Goal: Participate in discussion

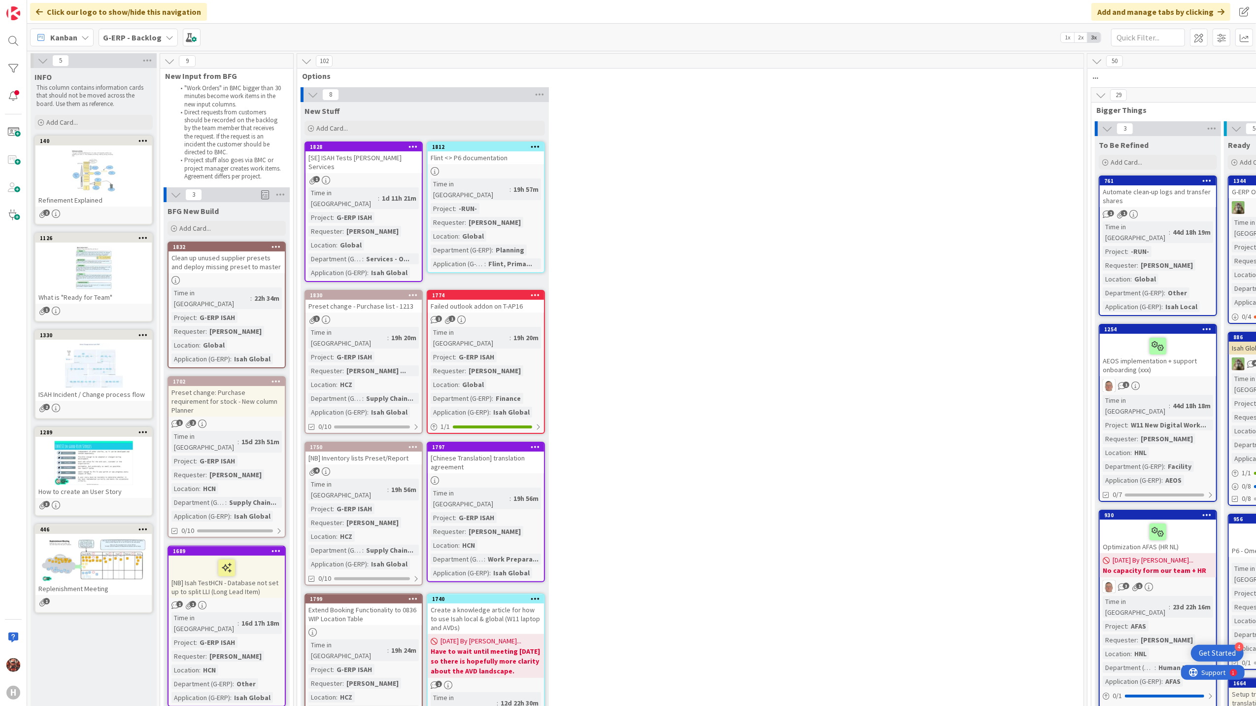
click at [121, 33] on b "G-ERP - Backlog" at bounding box center [132, 38] width 59 height 10
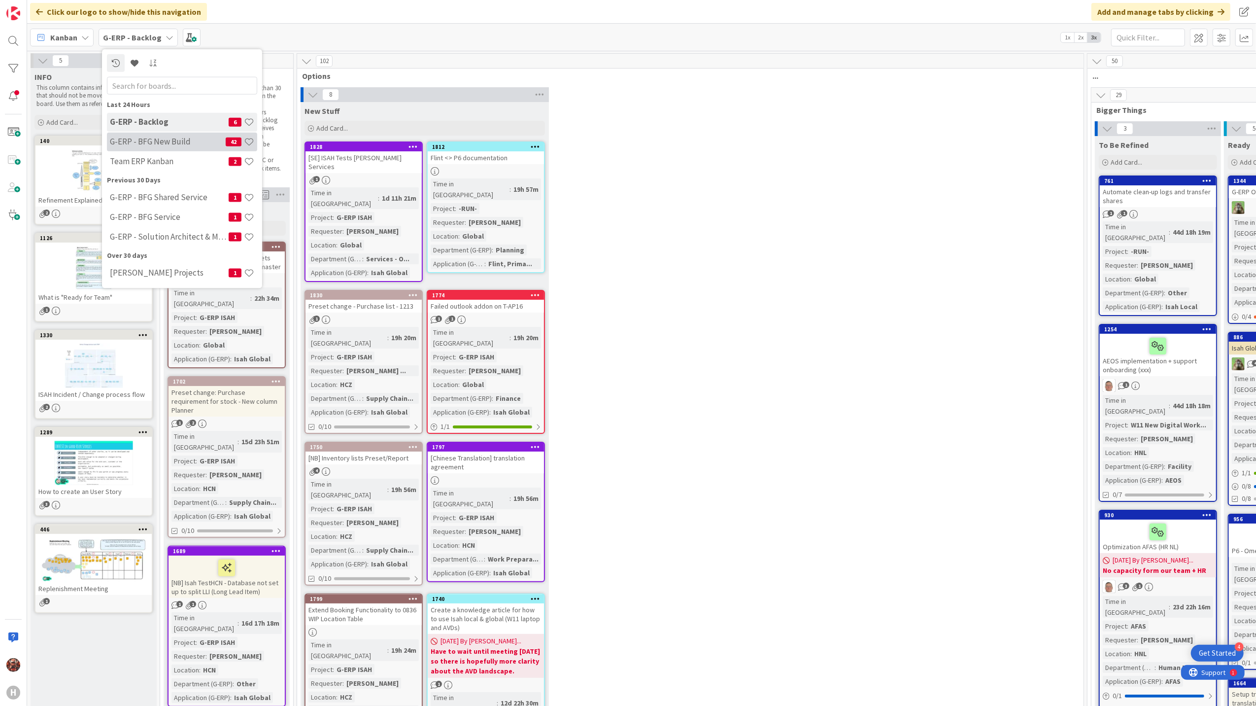
click at [165, 138] on h4 "G-ERP - BFG New Build" at bounding box center [168, 141] width 116 height 10
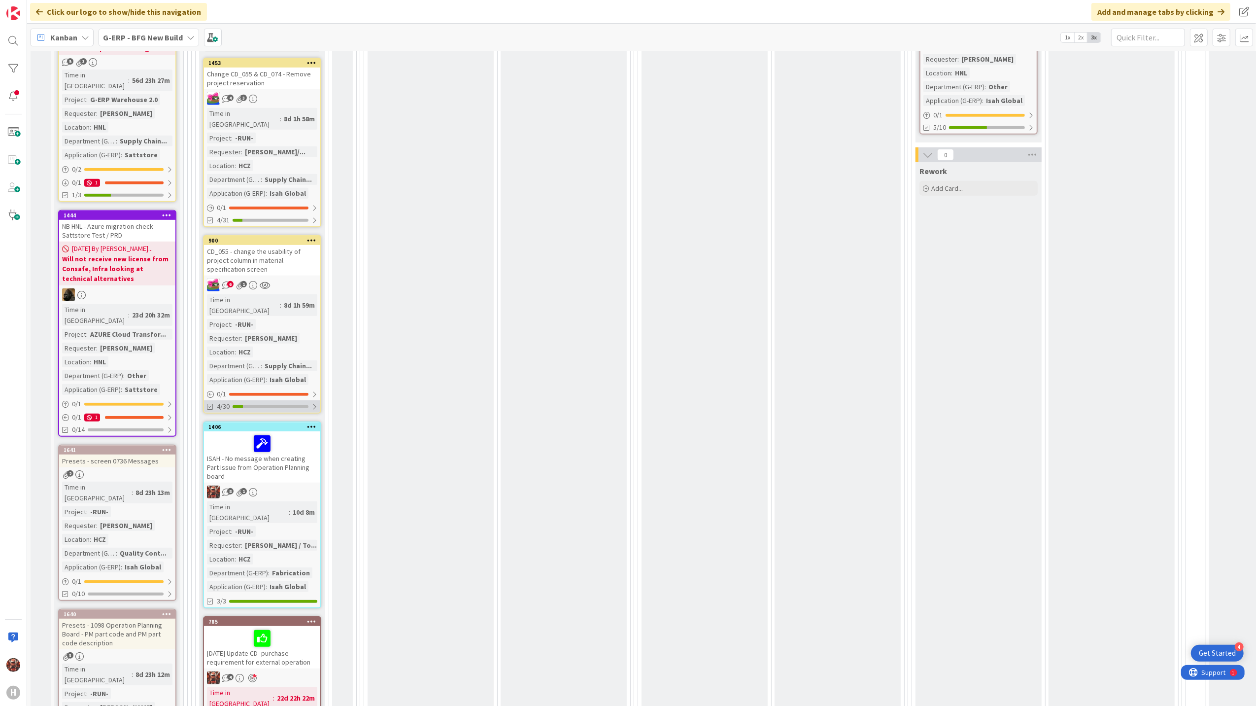
scroll to position [525, 0]
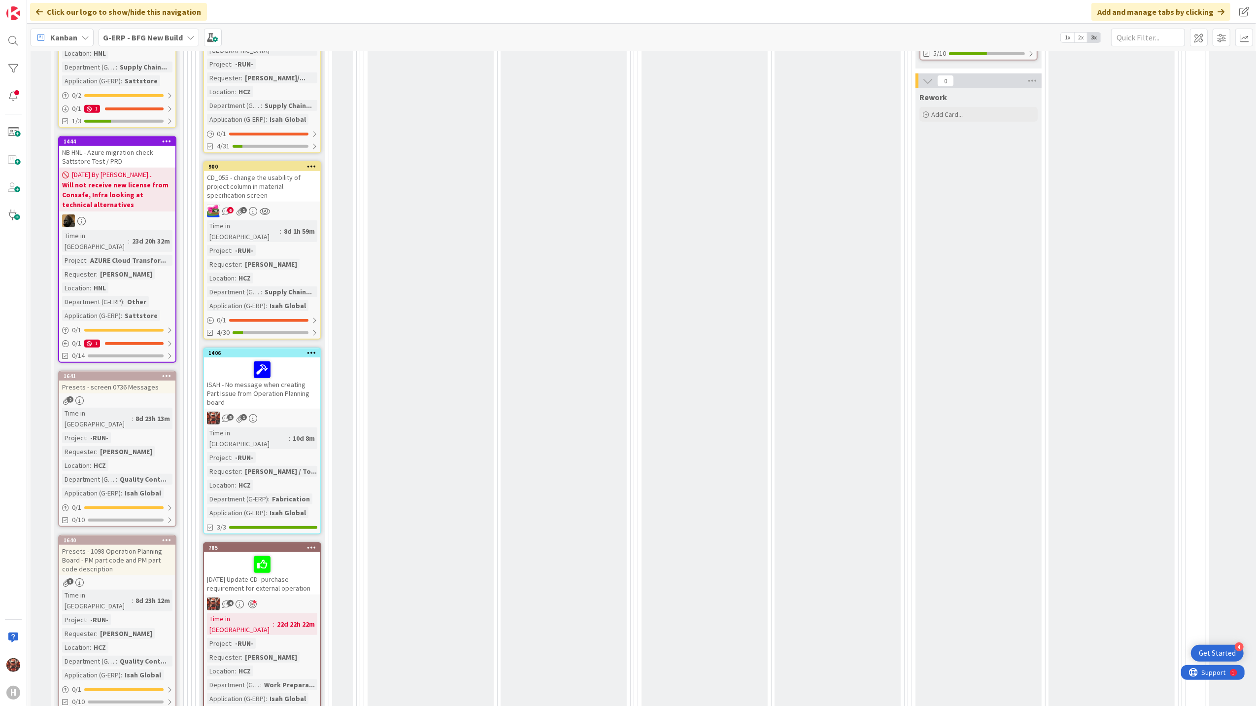
click at [287, 552] on div "[DATE] Update CD- purchase requirement for external operation" at bounding box center [262, 573] width 116 height 42
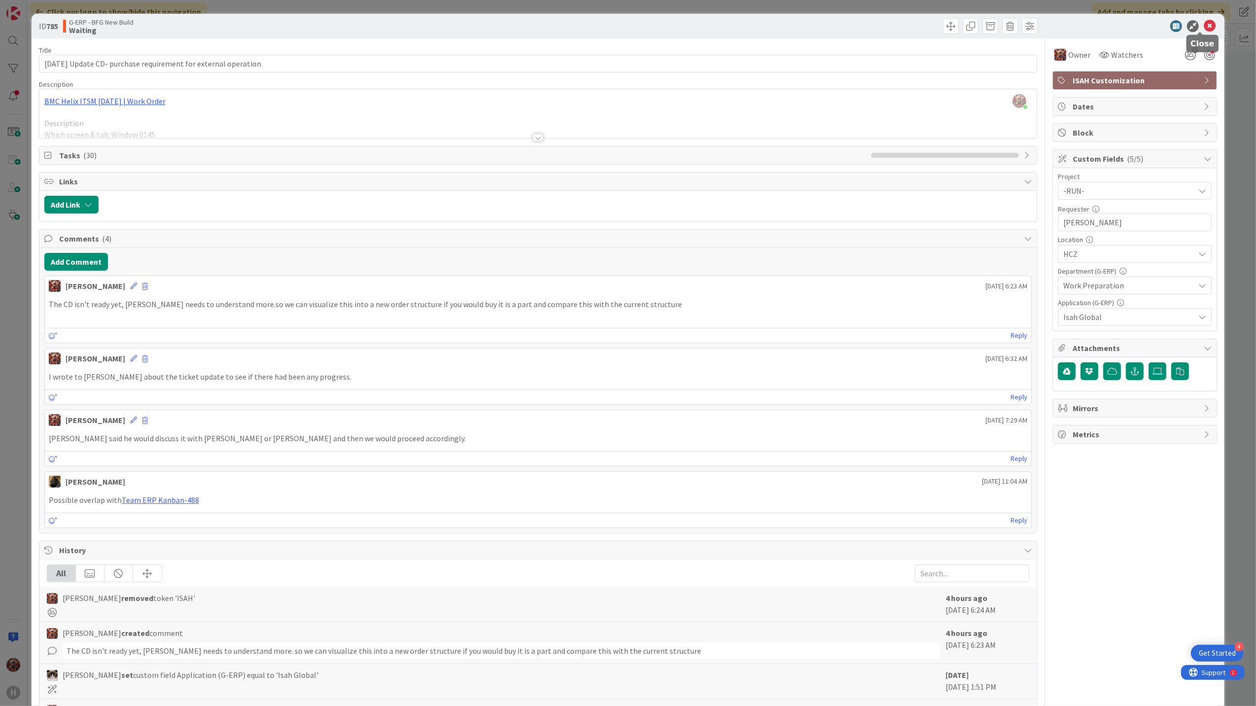
click at [1204, 27] on icon at bounding box center [1210, 26] width 12 height 12
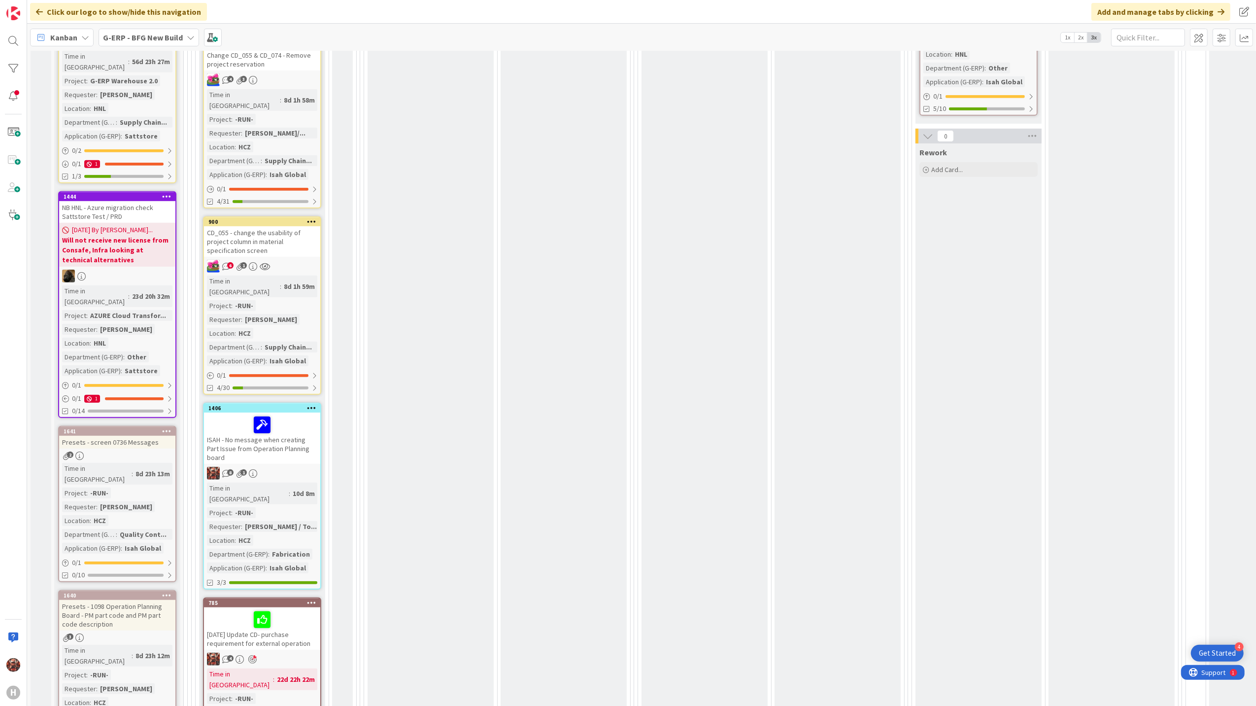
scroll to position [722, 0]
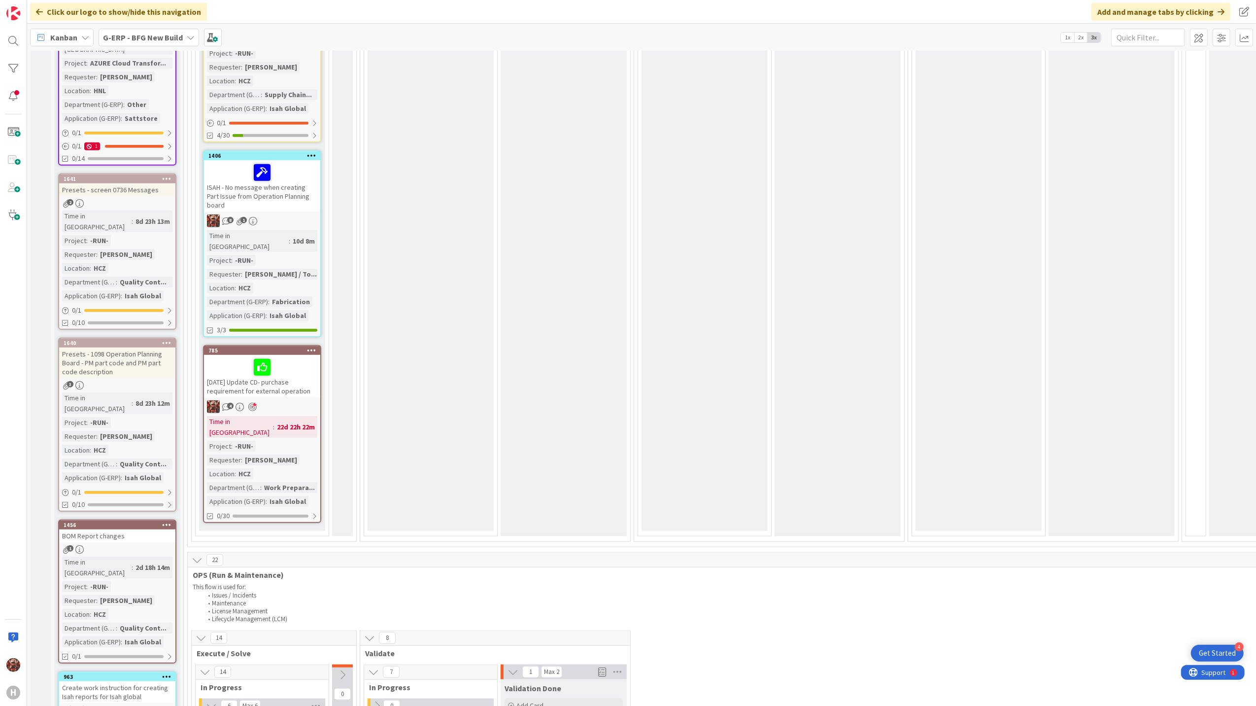
click at [288, 355] on div "[DATE] Update CD- purchase requirement for external operation" at bounding box center [262, 376] width 116 height 42
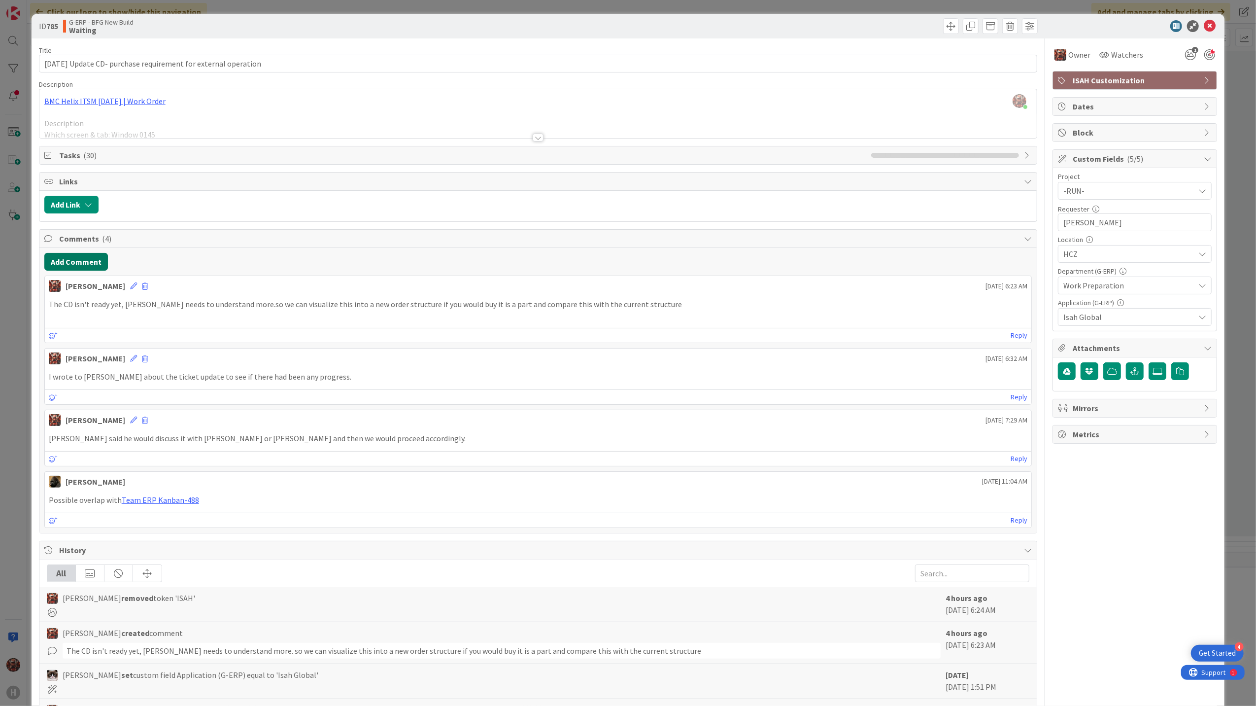
click at [79, 265] on button "Add Comment" at bounding box center [76, 262] width 64 height 18
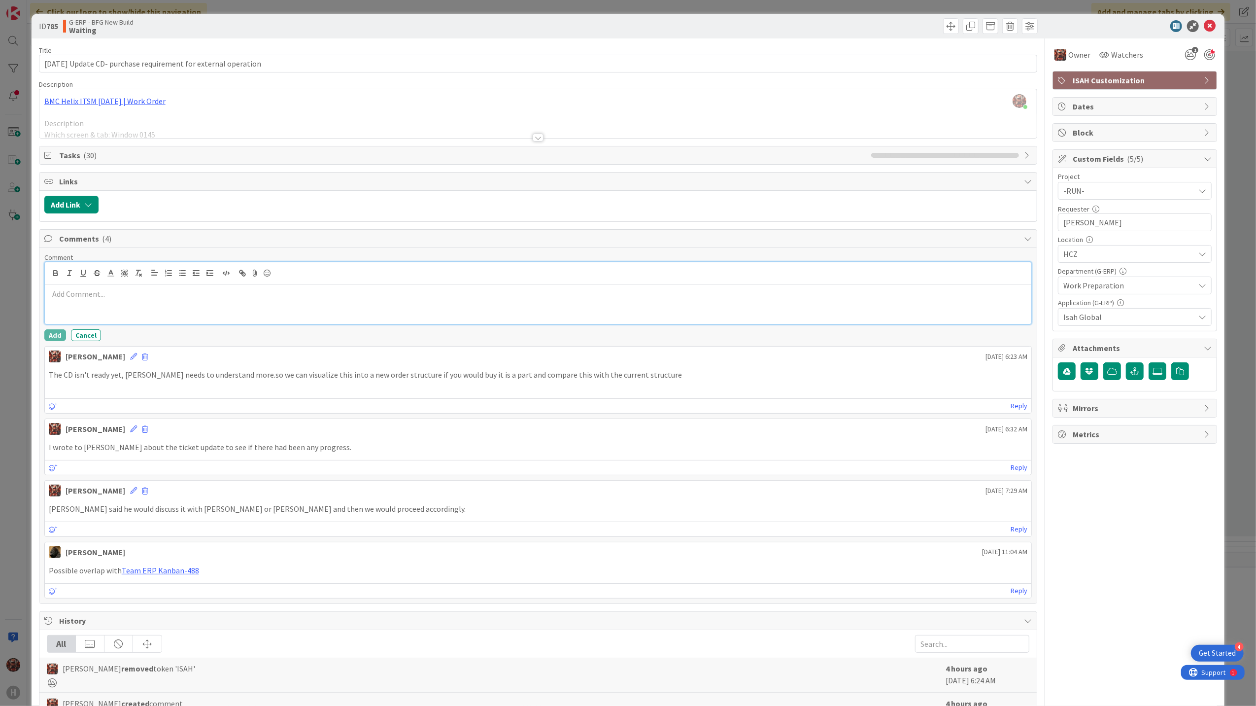
click at [84, 308] on div at bounding box center [538, 303] width 987 height 39
click at [53, 338] on button "Add" at bounding box center [55, 335] width 22 height 12
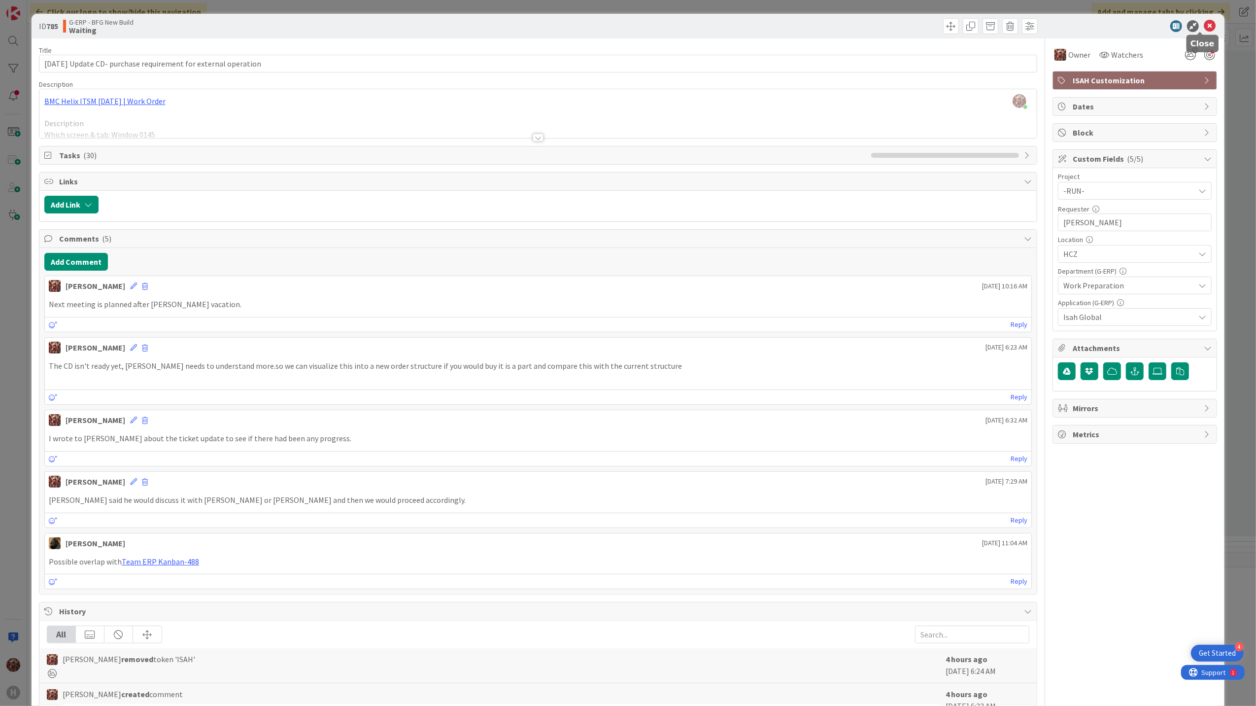
click at [1204, 27] on icon at bounding box center [1210, 26] width 12 height 12
